Goal: Task Accomplishment & Management: Manage account settings

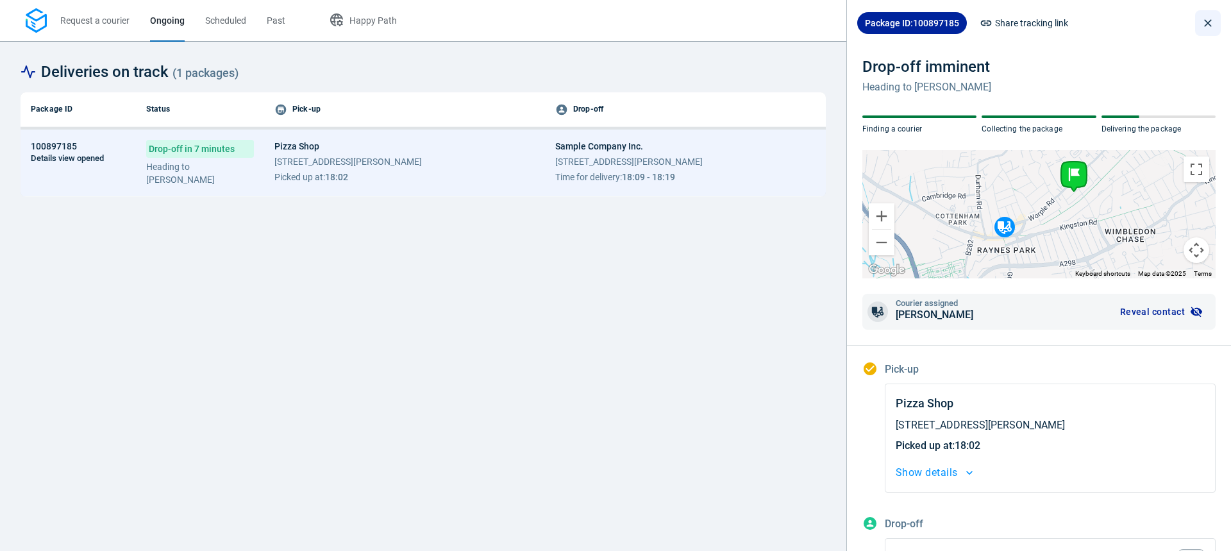
click at [1205, 26] on button "close drawer" at bounding box center [1208, 23] width 26 height 26
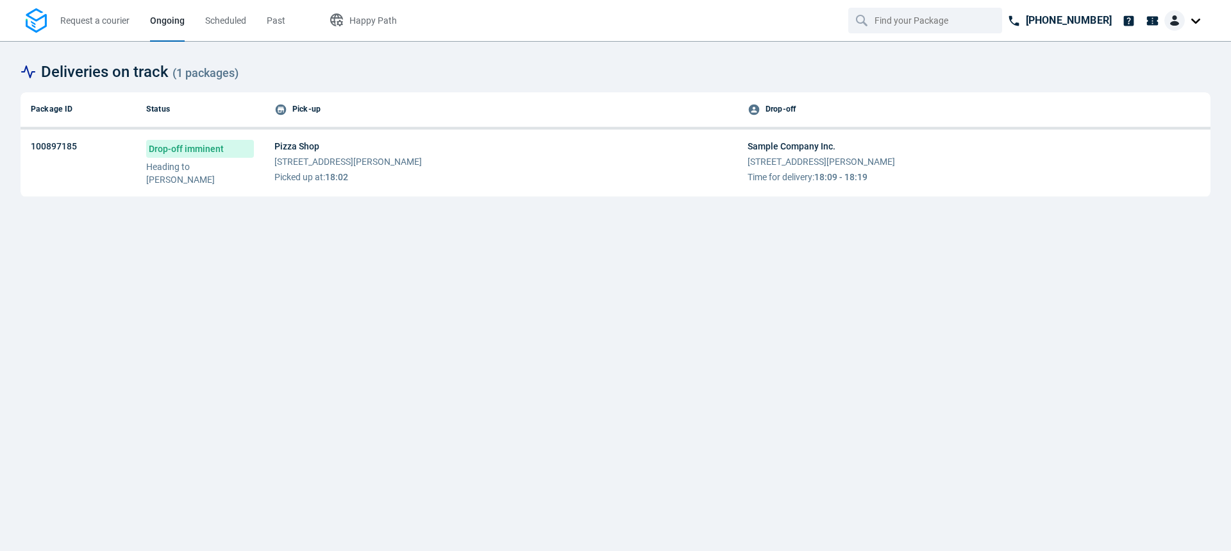
click at [1178, 15] on img at bounding box center [1174, 20] width 21 height 21
click at [1157, 77] on span "Settings" at bounding box center [1151, 78] width 33 height 13
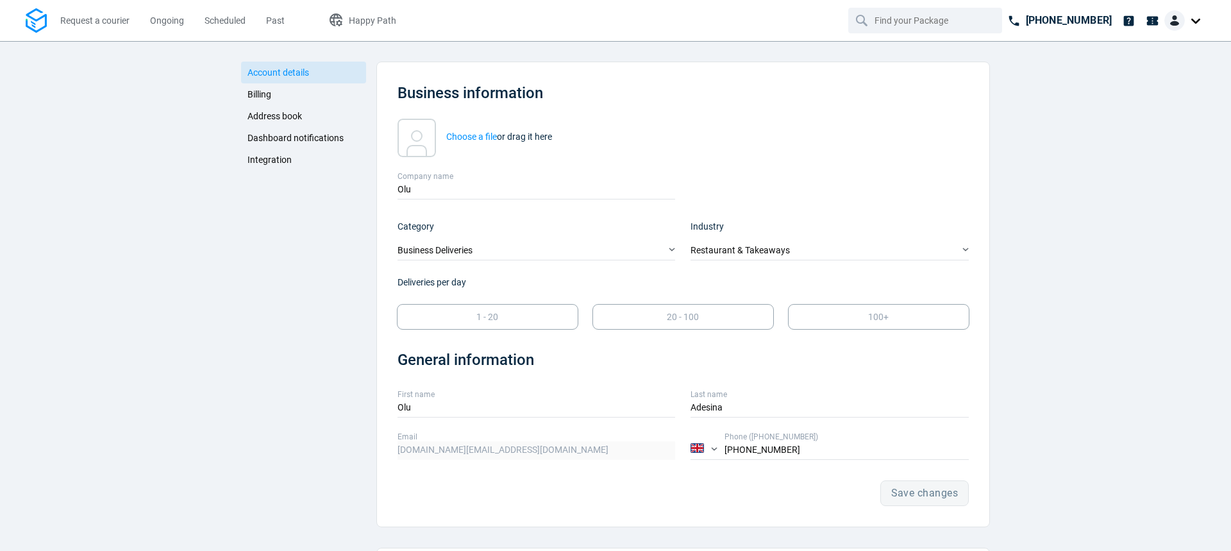
click at [269, 161] on span "Integration" at bounding box center [269, 159] width 44 height 10
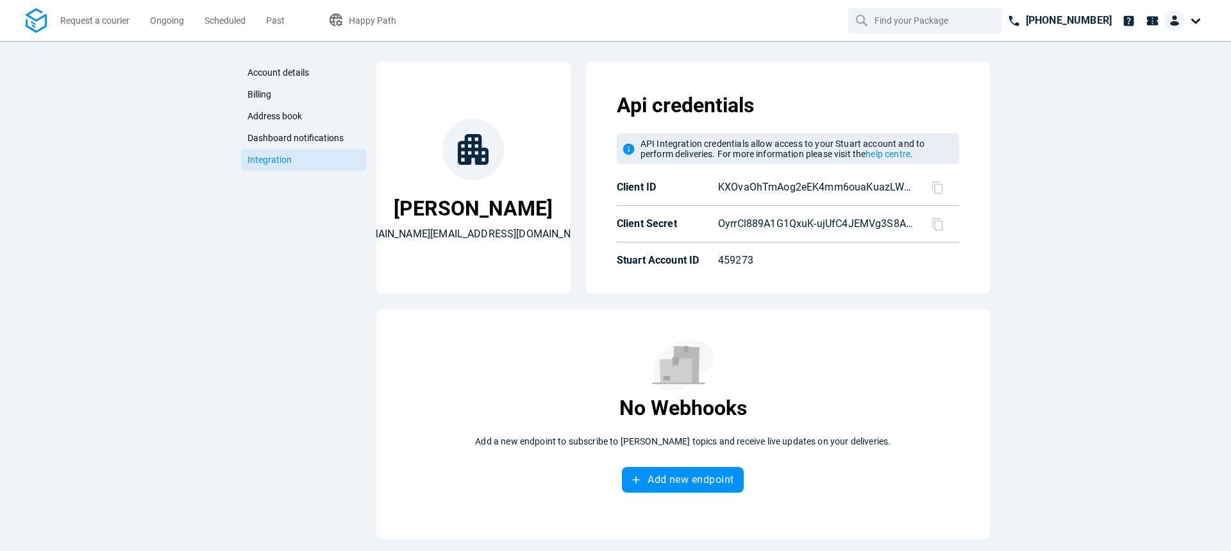
click at [931, 187] on icon at bounding box center [937, 187] width 13 height 13
click at [932, 224] on icon at bounding box center [937, 223] width 13 height 13
